Goal: Task Accomplishment & Management: Use online tool/utility

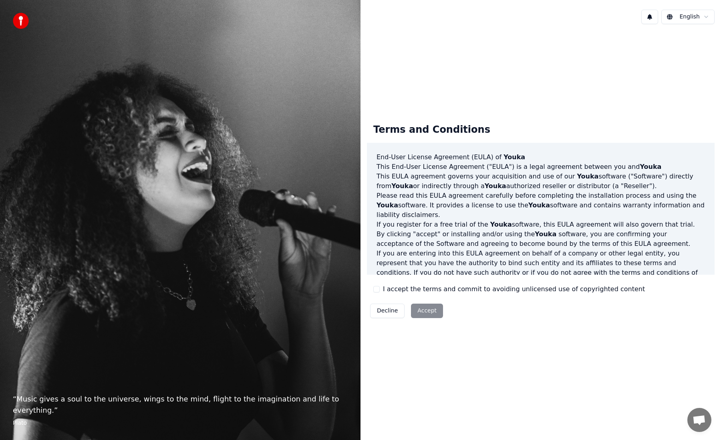
click at [381, 286] on div "I accept the terms and commit to avoiding unlicensed use of copyrighted content" at bounding box center [509, 289] width 272 height 10
click at [379, 290] on button "I accept the terms and commit to avoiding unlicensed use of copyrighted content" at bounding box center [376, 289] width 6 height 6
click at [425, 306] on button "Accept" at bounding box center [427, 310] width 32 height 14
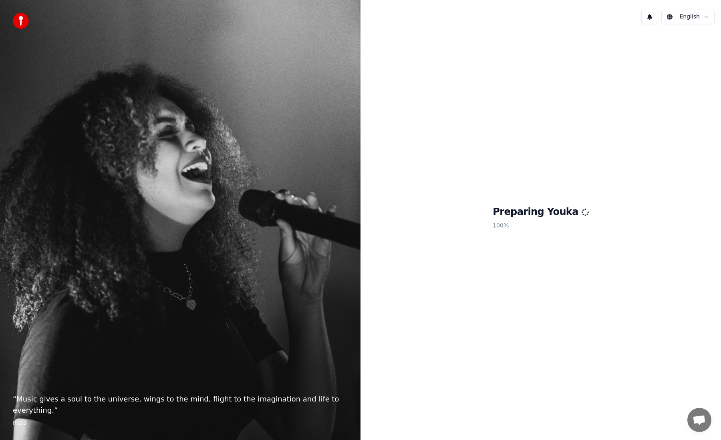
click at [18, 23] on img at bounding box center [21, 21] width 16 height 16
